Goal: Task Accomplishment & Management: Complete application form

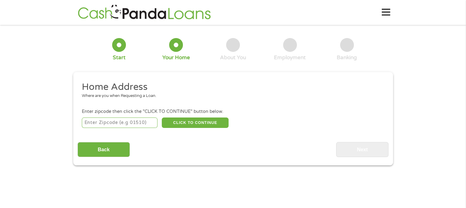
click at [129, 122] on input "number" at bounding box center [120, 122] width 76 height 10
type input "49017"
select select "[US_STATE]"
click at [199, 121] on button "CLICK TO CONTINUE" at bounding box center [195, 122] width 67 height 10
type input "49017"
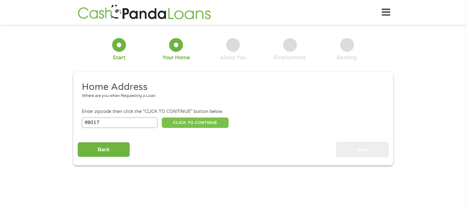
type input "[GEOGRAPHIC_DATA]"
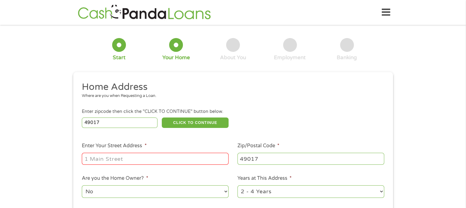
click at [98, 158] on input "Enter Your Street Address *" at bounding box center [155, 159] width 147 height 12
type input "[STREET_ADDRESS]"
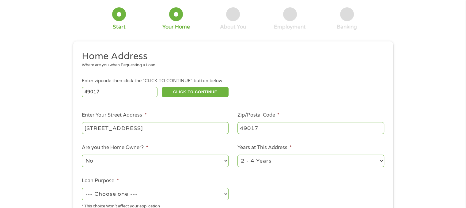
scroll to position [61, 0]
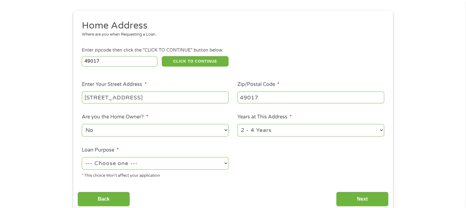
click at [380, 129] on select "1 Year or less 1 - 2 Years 2 - 4 Years Over 4 Years" at bounding box center [311, 130] width 147 height 13
select select "60months"
click at [238, 124] on select "1 Year or less 1 - 2 Years 2 - 4 Years Over 4 Years" at bounding box center [311, 130] width 147 height 13
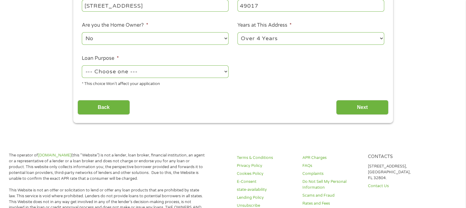
scroll to position [153, 0]
click at [226, 71] on select "--- Choose one --- Pay Bills Debt Consolidation Home Improvement Major Purchase…" at bounding box center [155, 71] width 147 height 13
select select "shorttermcash"
click at [82, 66] on select "--- Choose one --- Pay Bills Debt Consolidation Home Improvement Major Purchase…" at bounding box center [155, 71] width 147 height 13
click at [358, 109] on input "Next" at bounding box center [362, 107] width 52 height 15
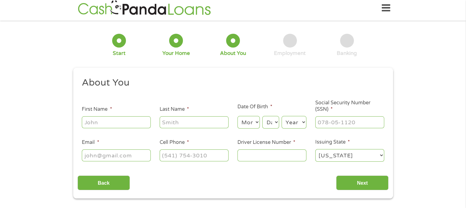
scroll to position [0, 0]
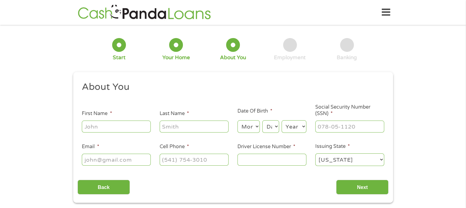
click at [105, 126] on input "First Name *" at bounding box center [116, 126] width 69 height 12
type input "[PERSON_NAME]"
type input "Null"
type input "[EMAIL_ADDRESS][DOMAIN_NAME]"
type input "[PHONE_NUMBER]"
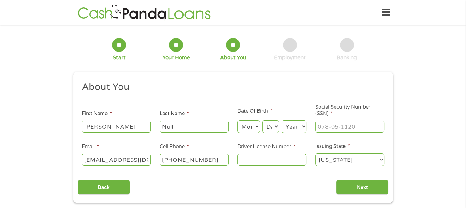
click at [247, 162] on input "Driver License Number *" at bounding box center [272, 160] width 69 height 12
type input "F653765067523"
click at [360, 188] on input "Next" at bounding box center [362, 187] width 52 height 15
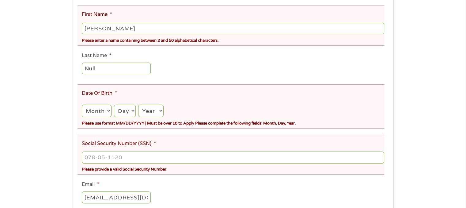
scroll to position [123, 0]
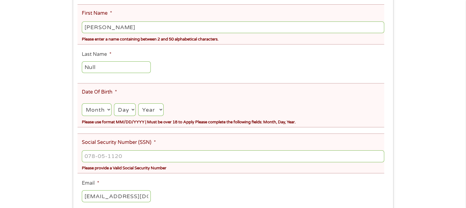
click at [108, 109] on select "Month 1 2 3 4 5 6 7 8 9 10 11 12" at bounding box center [96, 109] width 29 height 13
select select "7"
click at [82, 104] on select "Month 1 2 3 4 5 6 7 8 9 10 11 12" at bounding box center [96, 109] width 29 height 13
click at [135, 109] on select "Day 1 2 3 4 5 6 7 8 9 10 11 12 13 14 15 16 17 18 19 20 21 22 23 24 25 26 27 28 …" at bounding box center [125, 109] width 22 height 13
select select "2"
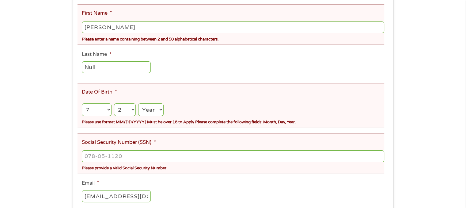
click at [114, 104] on select "Day 1 2 3 4 5 6 7 8 9 10 11 12 13 14 15 16 17 18 19 20 21 22 23 24 25 26 27 28 …" at bounding box center [125, 109] width 22 height 13
click at [162, 111] on select "Year [DATE] 2006 2005 2004 2003 2002 2001 2000 1999 1998 1997 1996 1995 1994 19…" at bounding box center [150, 109] width 25 height 13
select select "1971"
click at [139, 104] on select "Year [DATE] 2006 2005 2004 2003 2002 2001 2000 1999 1998 1997 1996 1995 1994 19…" at bounding box center [150, 109] width 25 height 13
click at [101, 157] on input "___-__-____" at bounding box center [233, 156] width 302 height 12
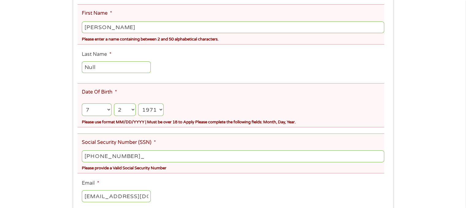
type input "383-66-8777"
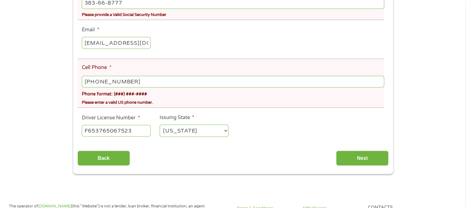
scroll to position [307, 0]
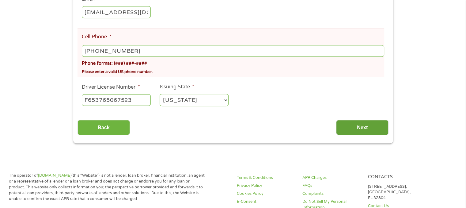
click at [372, 131] on input "Next" at bounding box center [362, 127] width 52 height 15
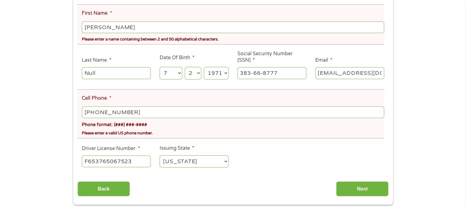
scroll to position [153, 0]
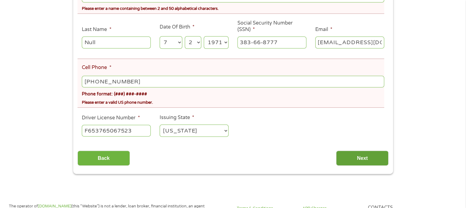
click at [371, 158] on input "Next" at bounding box center [362, 157] width 52 height 15
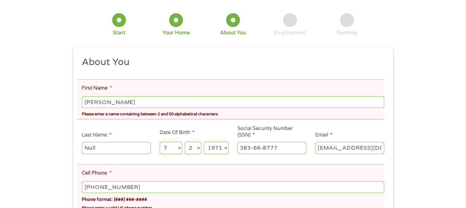
scroll to position [61, 0]
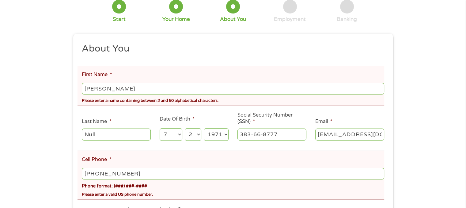
click at [113, 90] on input "[PERSON_NAME]" at bounding box center [233, 89] width 302 height 12
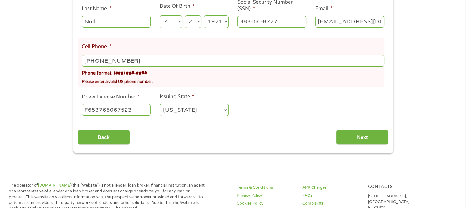
scroll to position [184, 0]
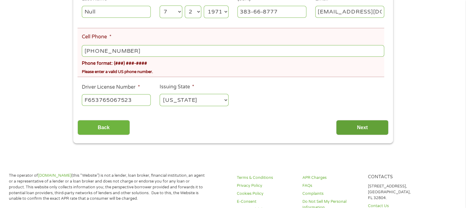
type input "Shy"
click at [375, 130] on input "Next" at bounding box center [362, 127] width 52 height 15
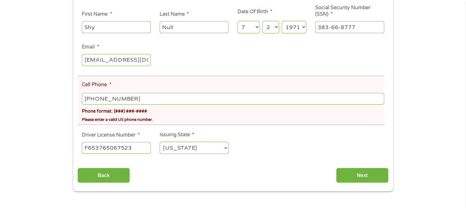
scroll to position [123, 0]
click at [133, 156] on ul "About You This field is hidden when viewing the form Title * --- Choose one ---…" at bounding box center [233, 70] width 311 height 178
click at [137, 150] on input "F653765067523" at bounding box center [116, 148] width 69 height 12
type input "F"
type input "F653765067523"
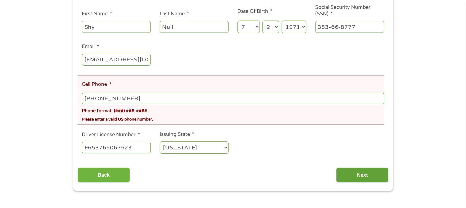
click at [364, 177] on input "Next" at bounding box center [362, 174] width 52 height 15
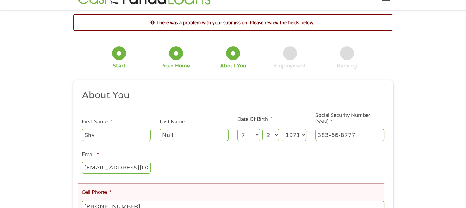
scroll to position [0, 0]
